Goal: Navigation & Orientation: Go to known website

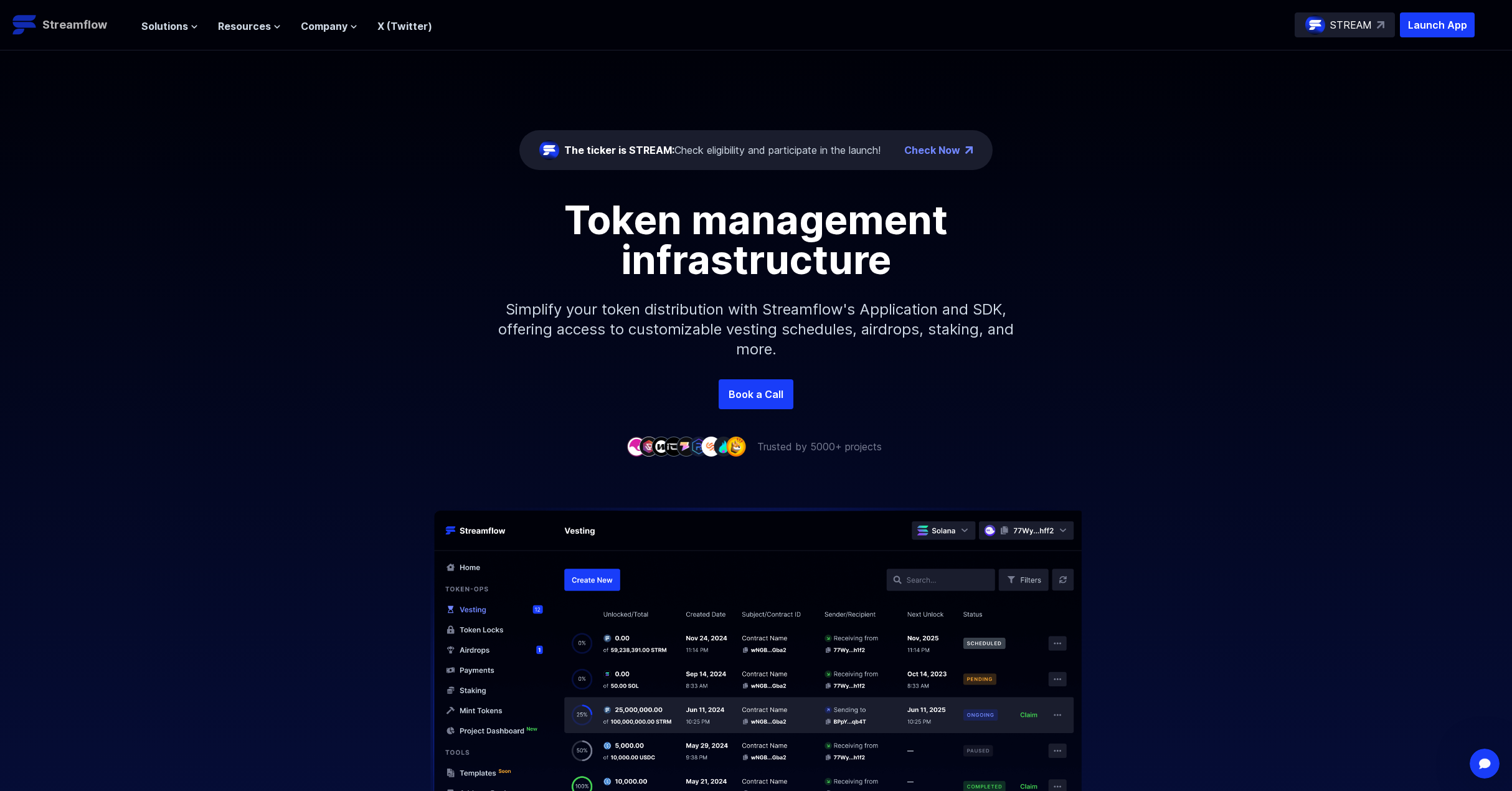
click at [79, 27] on p "Streamflow" at bounding box center [75, 25] width 65 height 18
click at [181, 34] on div "Solutions Overview Streamflow features an all-in-one token distribution platfor…" at bounding box center [287, 24] width 291 height 25
click at [184, 26] on span "Solutions" at bounding box center [164, 26] width 46 height 15
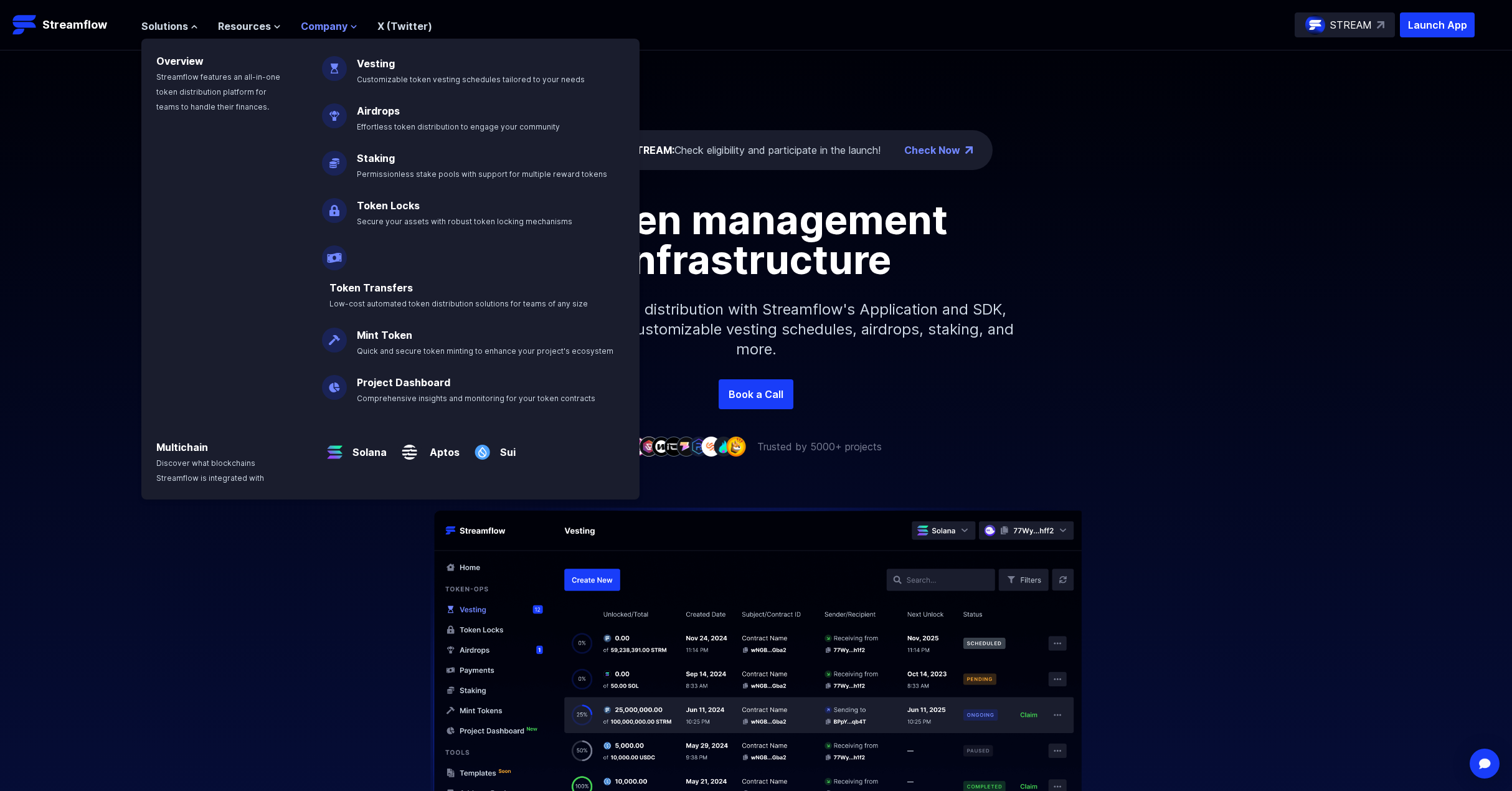
click at [308, 24] on span "Company" at bounding box center [324, 26] width 46 height 15
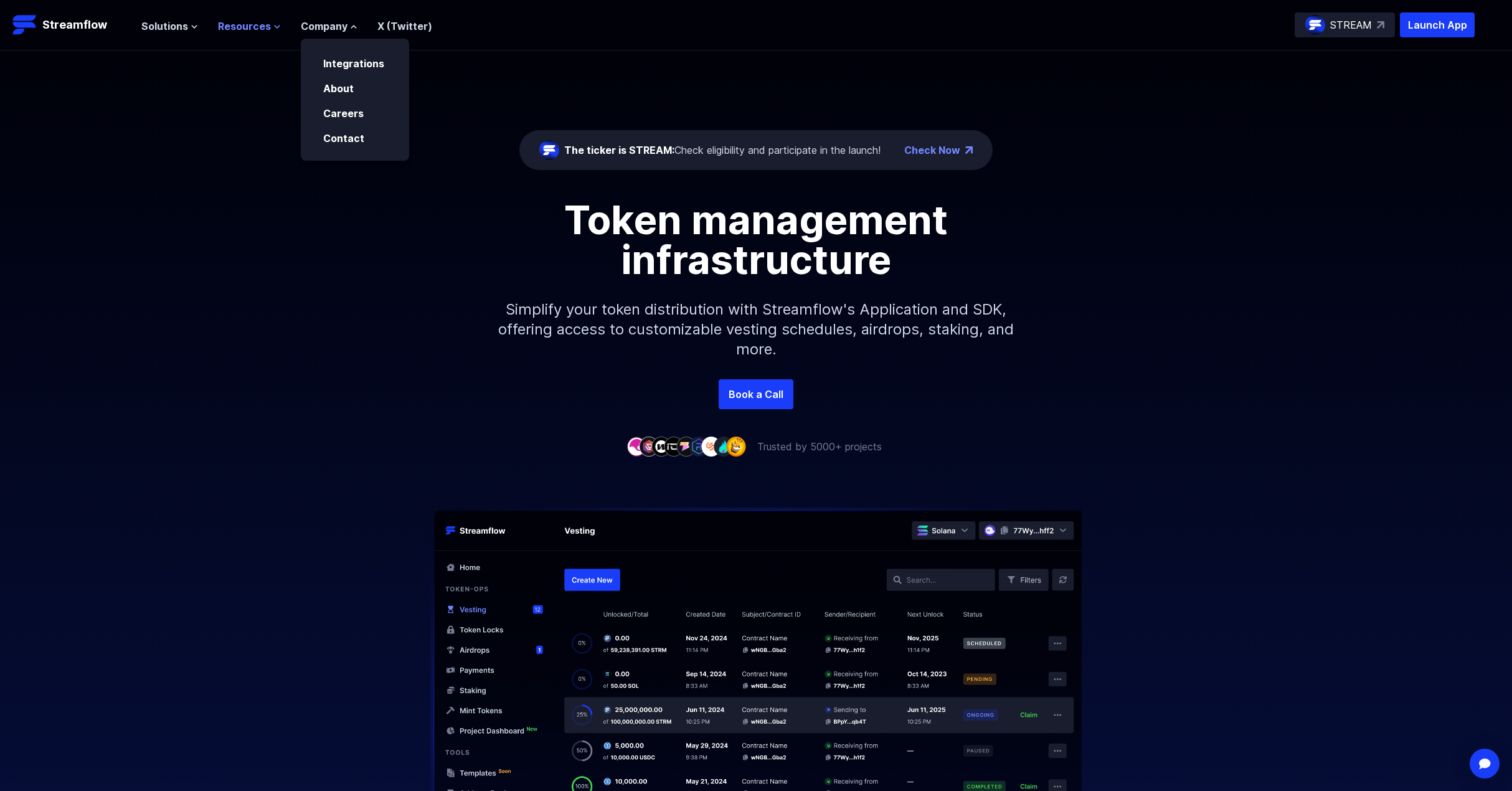
click at [248, 24] on span "Resources" at bounding box center [244, 26] width 53 height 15
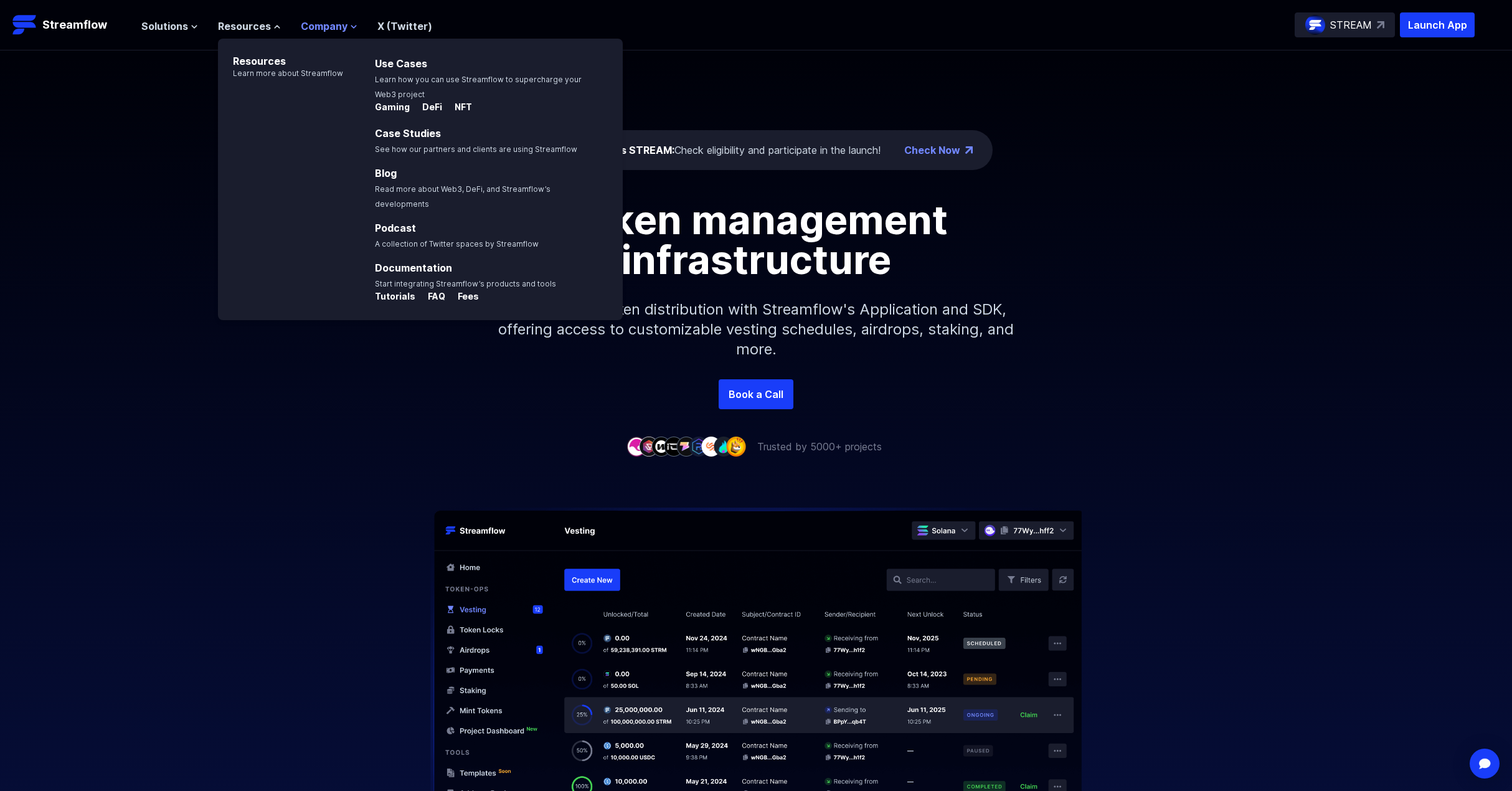
click at [315, 26] on span "Company" at bounding box center [324, 26] width 46 height 15
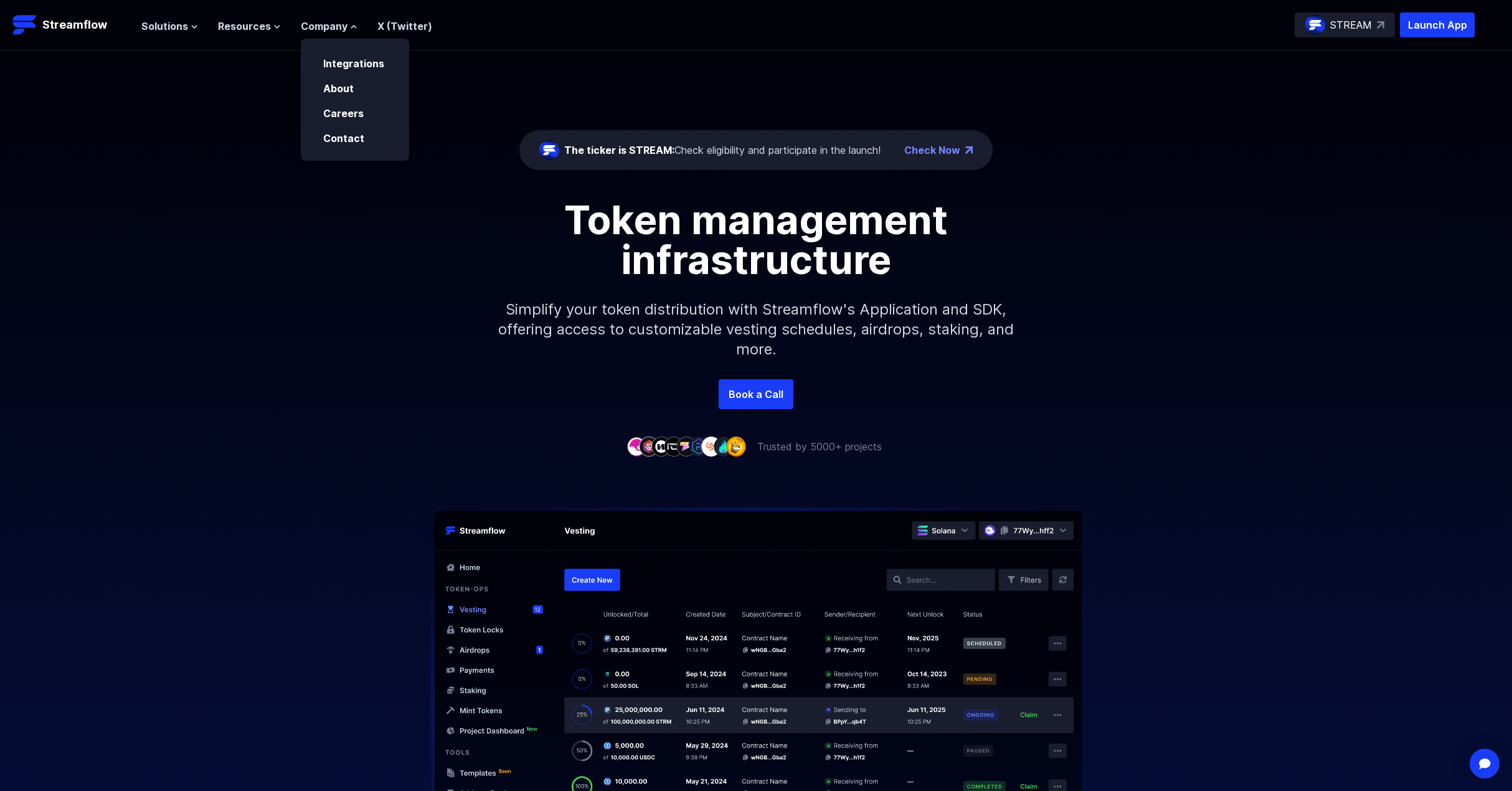
click at [1368, 21] on p "STREAM" at bounding box center [1351, 25] width 42 height 15
click at [947, 152] on link "Check Now" at bounding box center [932, 150] width 56 height 15
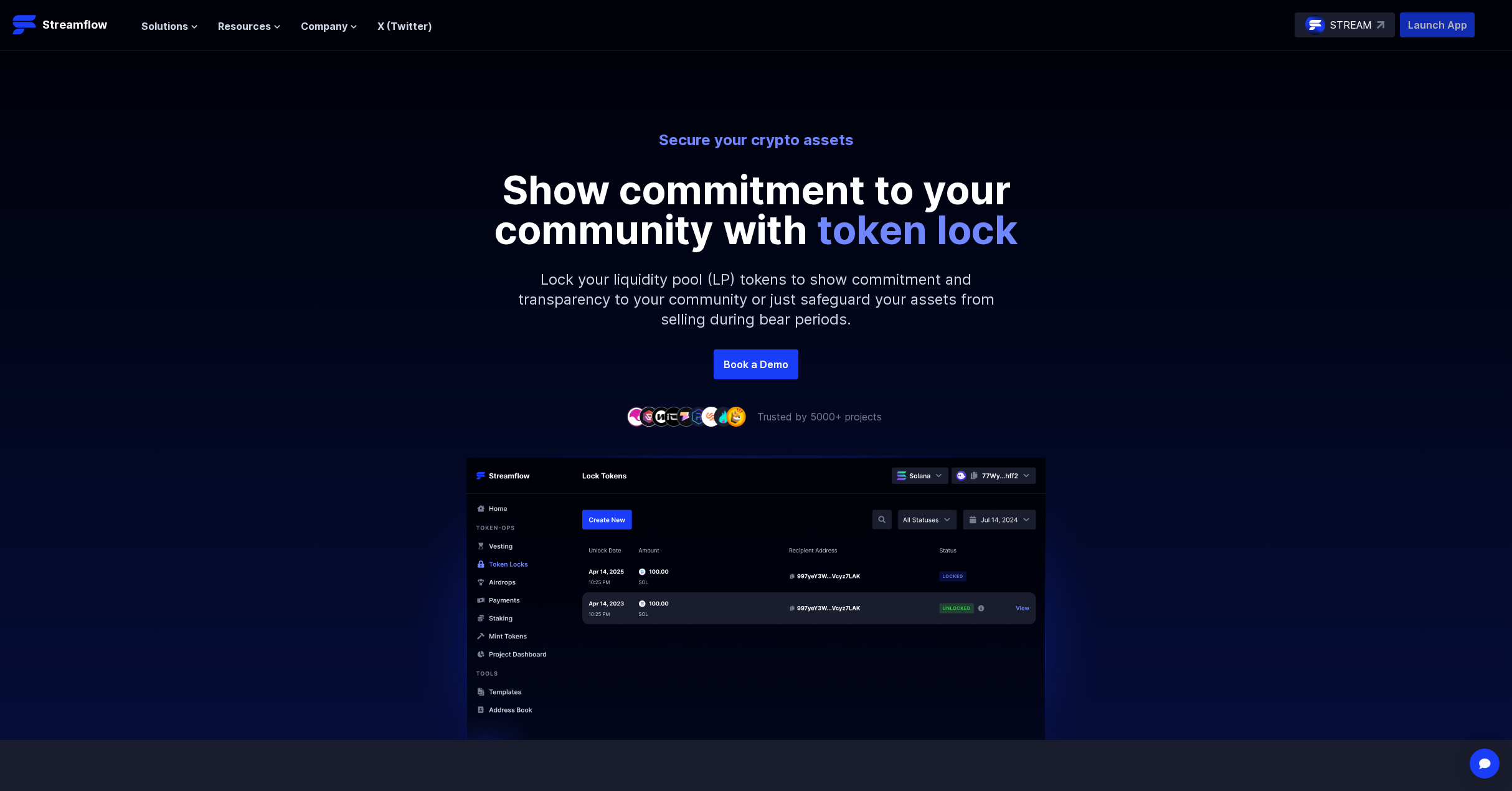
click at [1428, 29] on p "Launch App" at bounding box center [1437, 24] width 75 height 25
